Goal: Task Accomplishment & Management: Complete application form

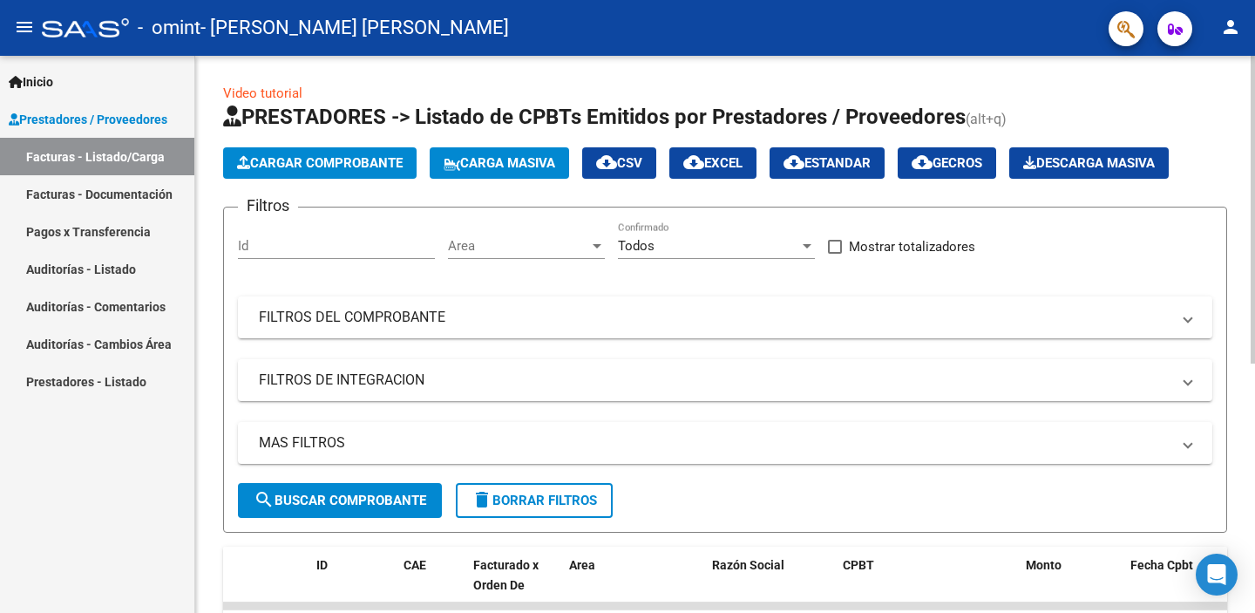
click at [312, 160] on span "Cargar Comprobante" at bounding box center [320, 163] width 166 height 16
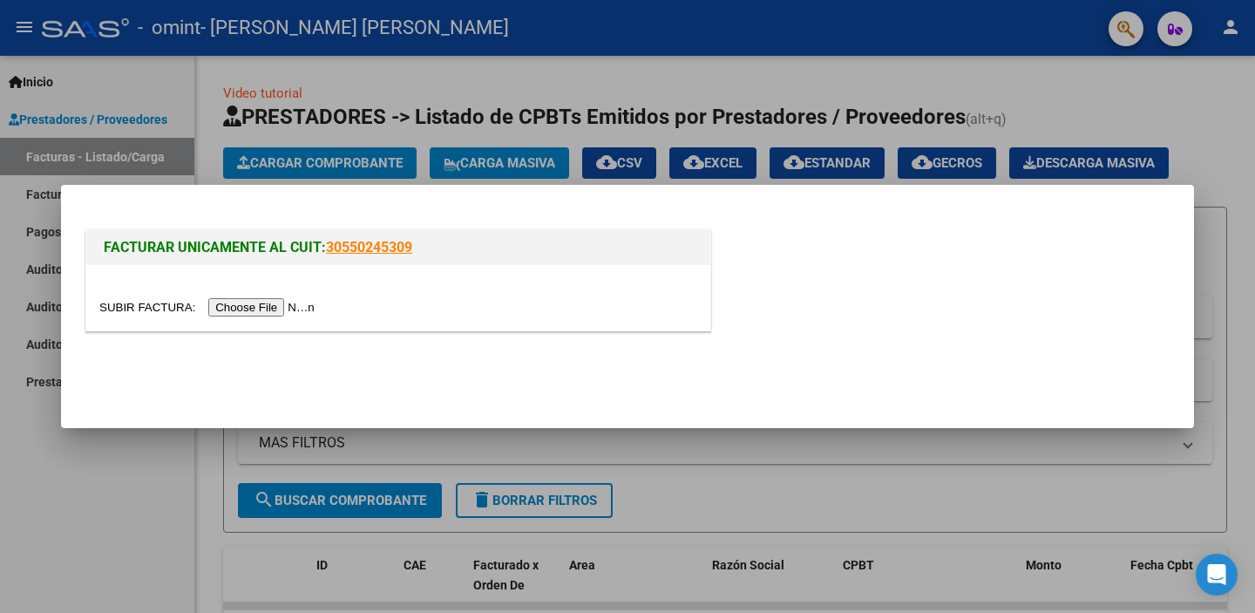
click at [286, 311] on input "file" at bounding box center [209, 307] width 221 height 18
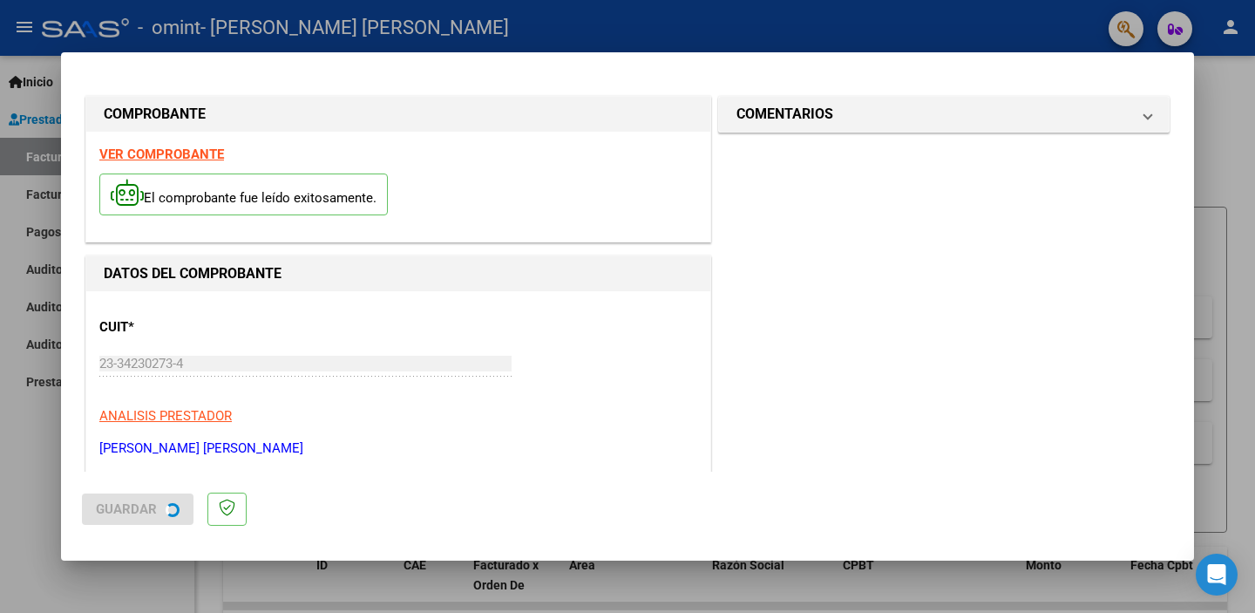
click at [190, 157] on strong "VER COMPROBANTE" at bounding box center [161, 154] width 125 height 16
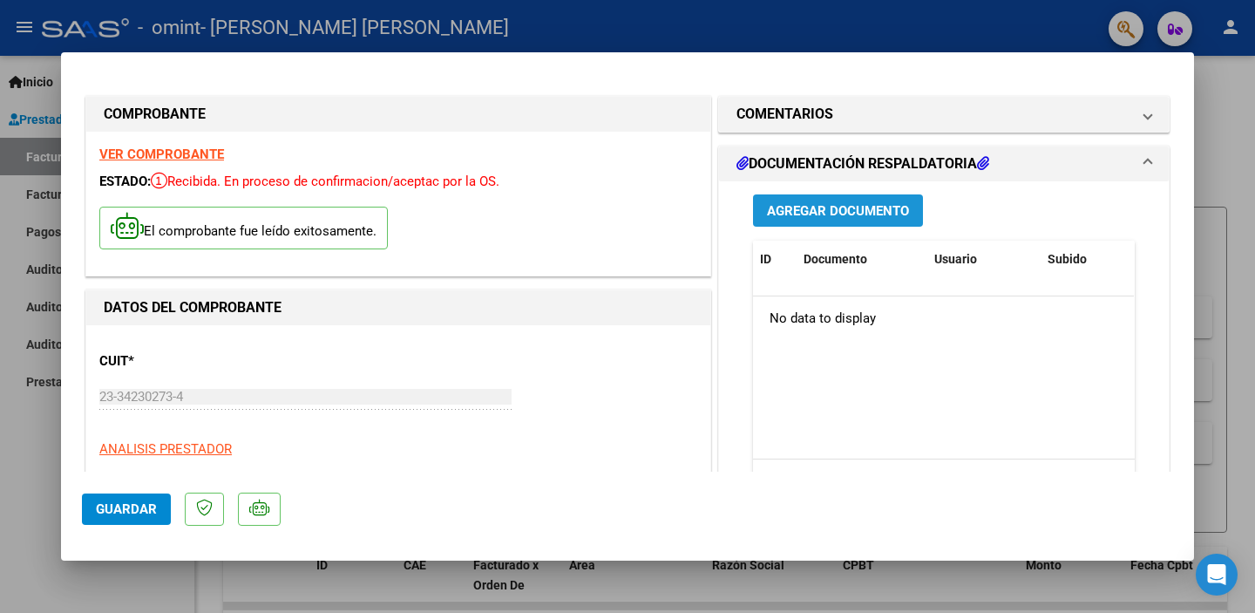
click at [823, 207] on span "Agregar Documento" at bounding box center [838, 211] width 142 height 16
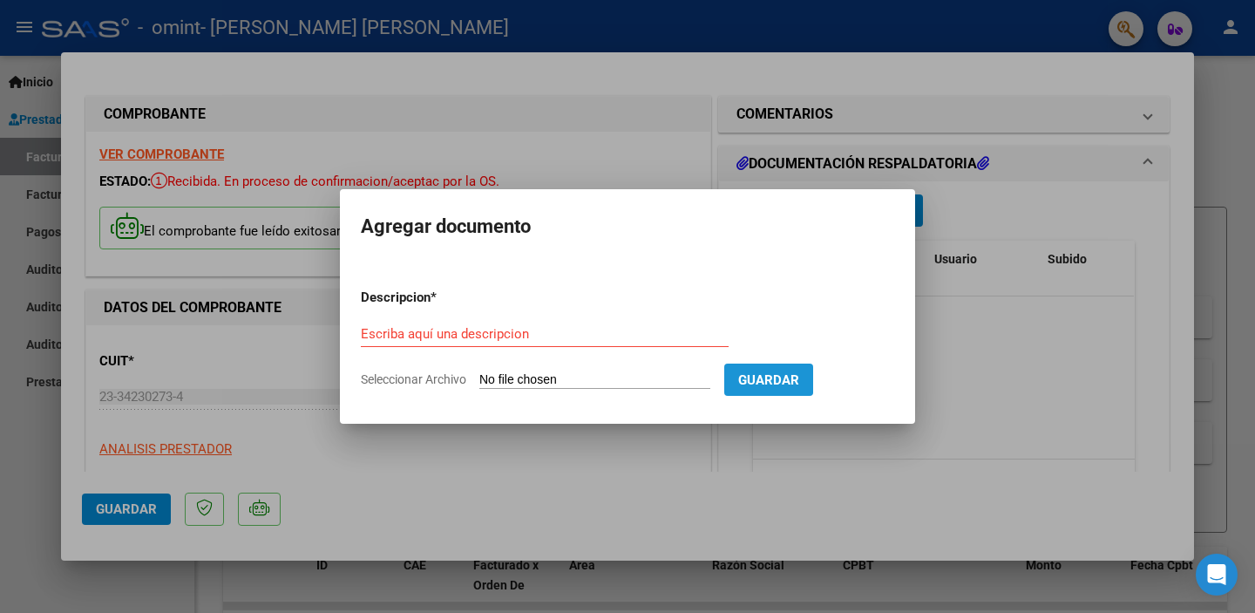
click at [780, 377] on span "Guardar" at bounding box center [768, 380] width 61 height 16
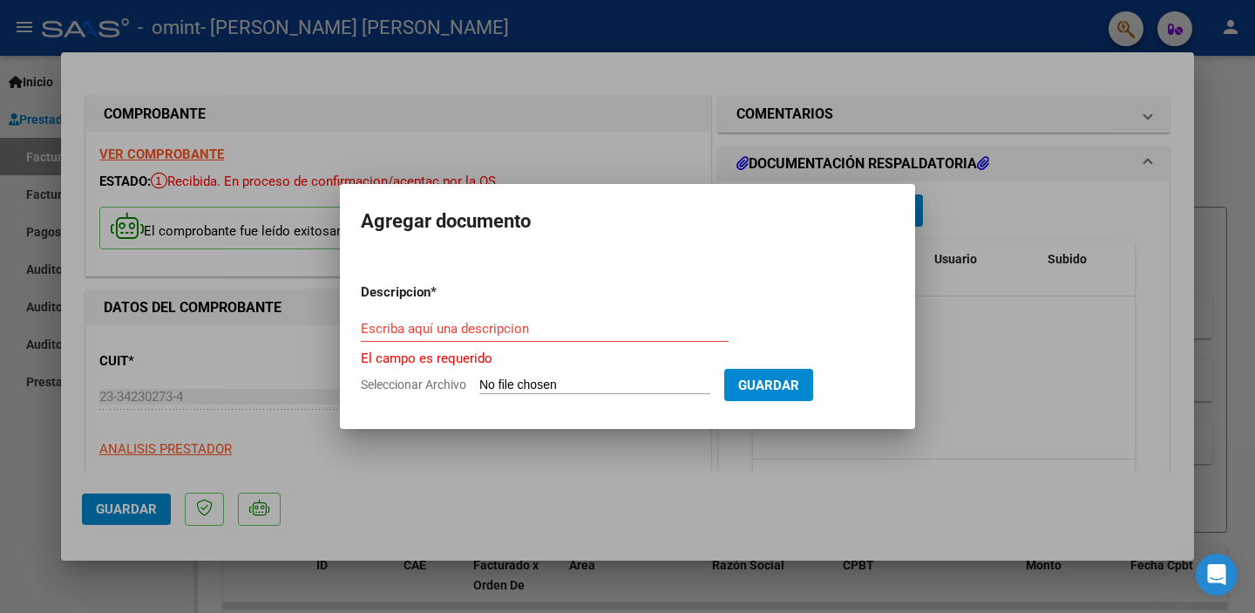
click at [466, 339] on div "Escriba aquí una descripcion" at bounding box center [545, 329] width 368 height 26
click at [507, 382] on input "Seleccionar Archivo" at bounding box center [594, 385] width 231 height 17
type input "C:\fakepath\Planilla sept EP ok .pdf"
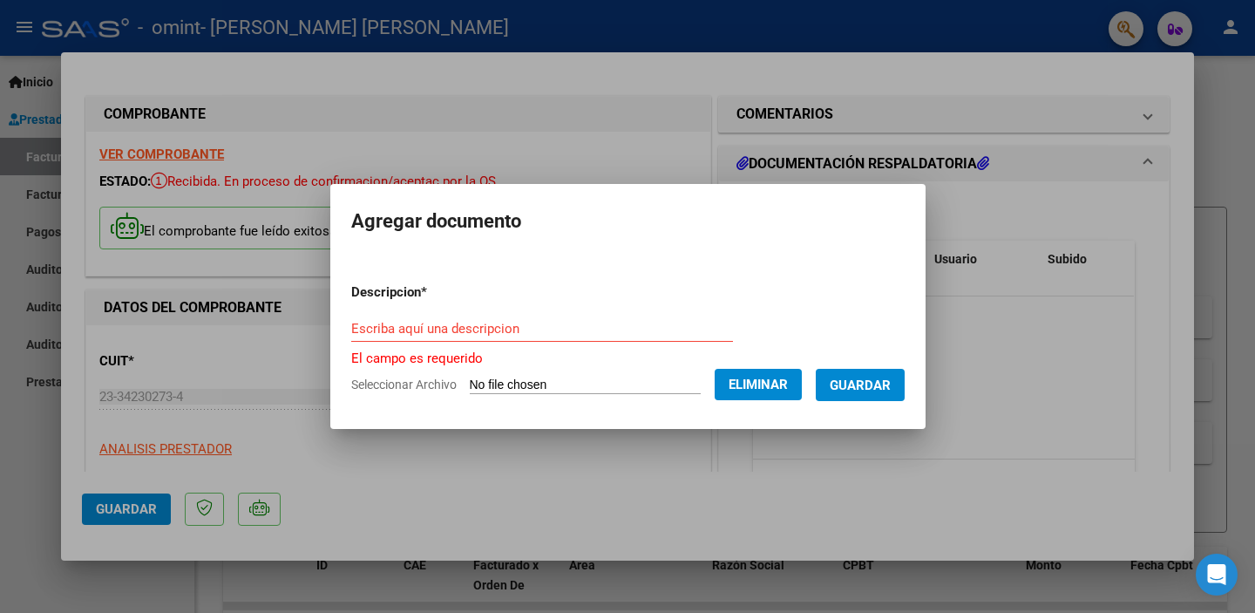
click at [406, 330] on input "Escriba aquí una descripcion" at bounding box center [542, 329] width 382 height 16
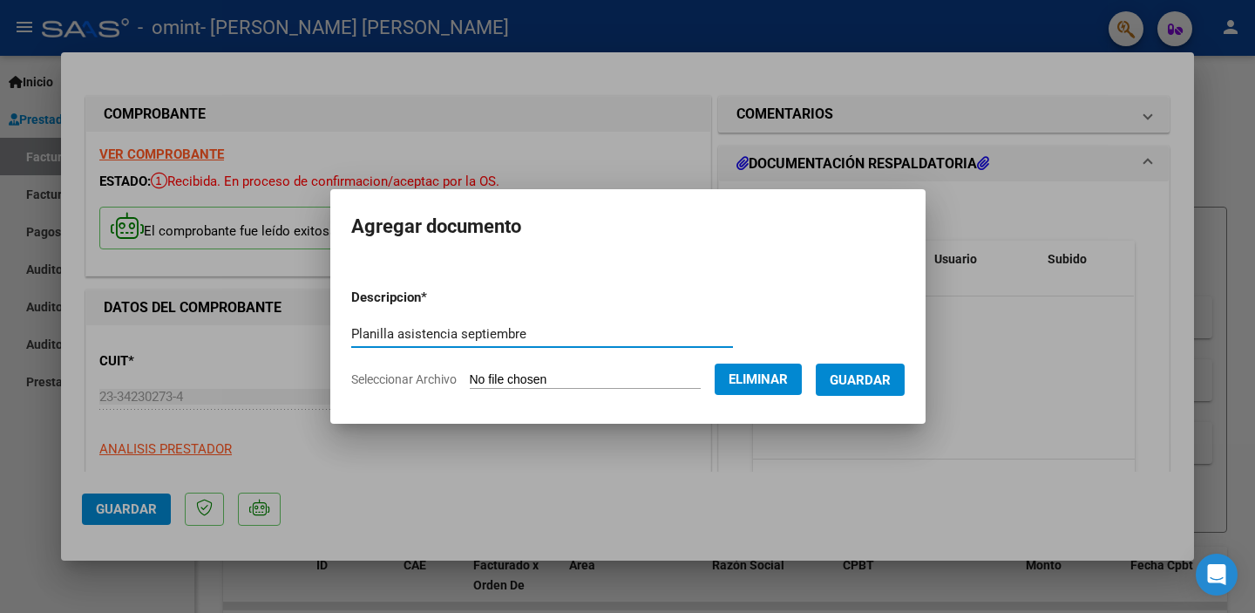
type input "Planilla asistencia septiembre"
click at [878, 377] on span "Guardar" at bounding box center [860, 380] width 61 height 16
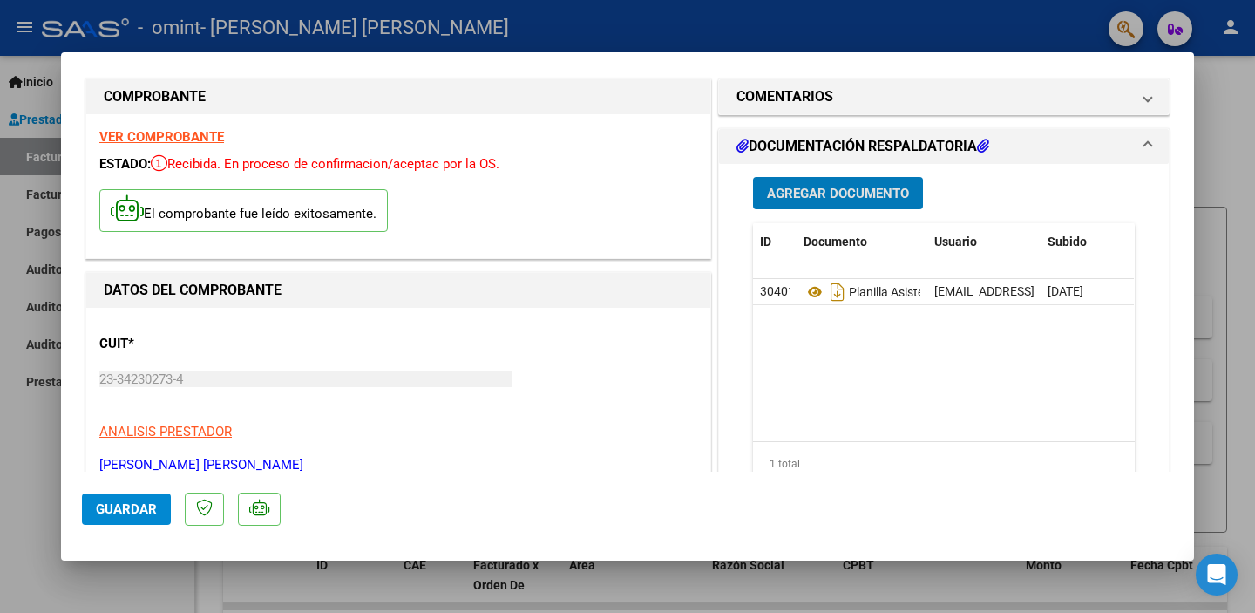
scroll to position [15, 0]
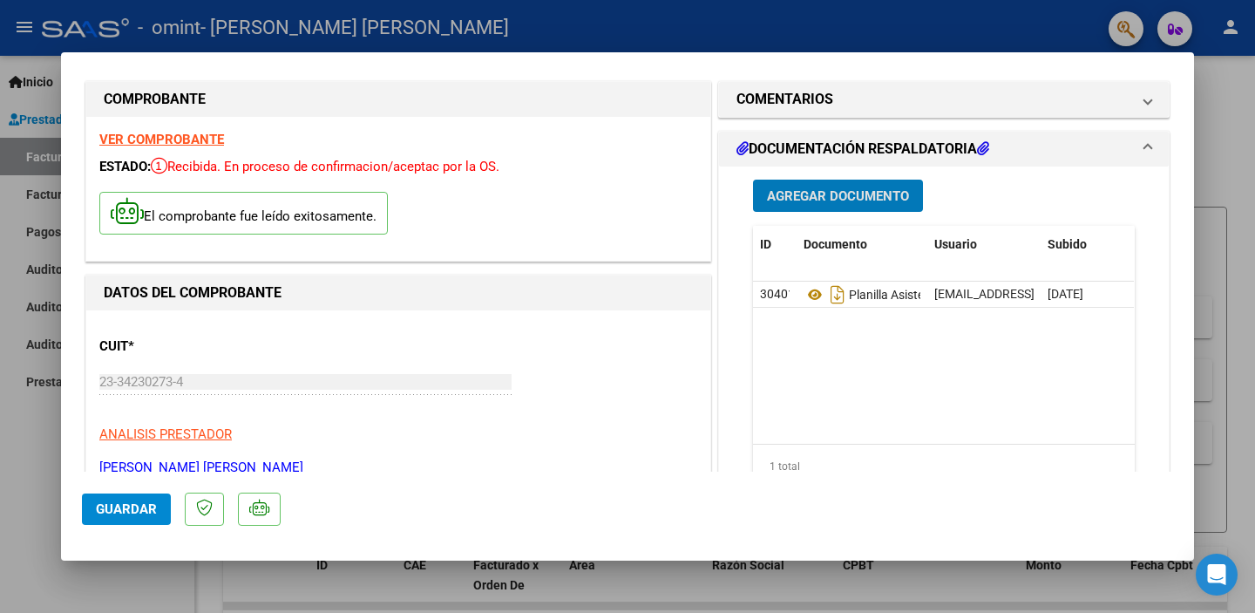
click at [123, 511] on span "Guardar" at bounding box center [126, 509] width 61 height 16
